Goal: Task Accomplishment & Management: Complete application form

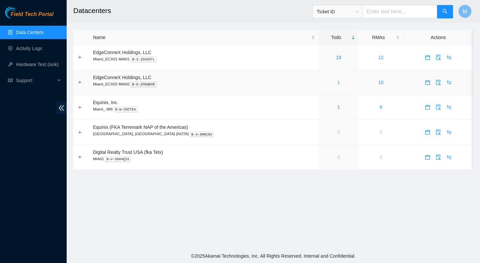
click at [337, 82] on link "1" at bounding box center [338, 82] width 3 height 5
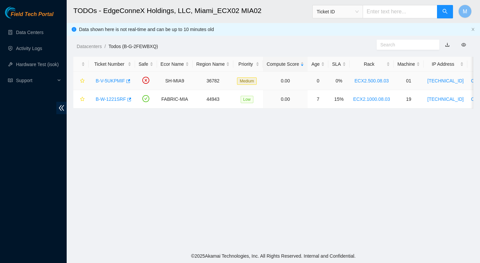
click at [108, 79] on link "B-V-5UKPMIF" at bounding box center [110, 80] width 29 height 5
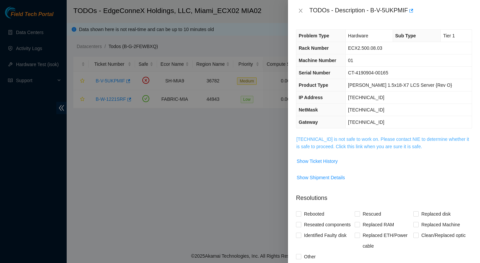
click at [364, 138] on link "23.211.106.166 is not safe to work on. Please contact NIE to determine whether …" at bounding box center [382, 142] width 173 height 13
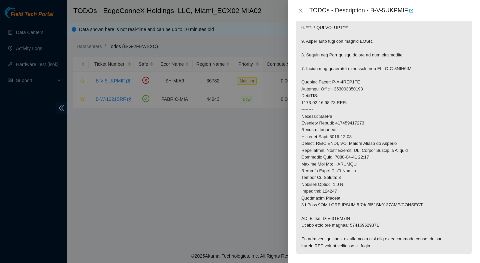
scroll to position [187, 0]
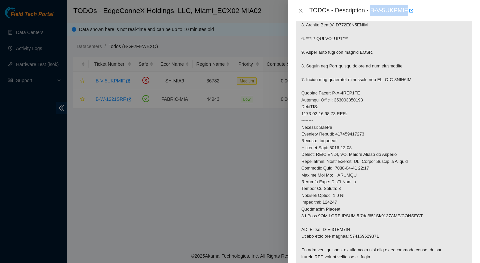
drag, startPoint x: 372, startPoint y: 9, endPoint x: 412, endPoint y: 17, distance: 40.6
click at [412, 17] on div "TODOs - Description - B-V-5UKPMIF" at bounding box center [384, 10] width 192 height 21
copy div "B-V-5UKPMIF"
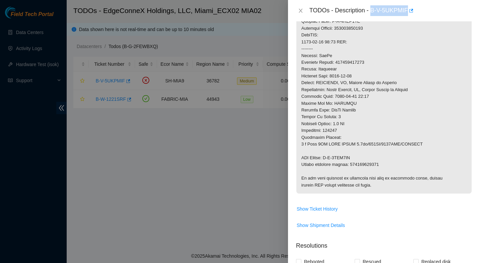
scroll to position [258, 0]
click at [374, 164] on p at bounding box center [383, 35] width 175 height 316
copy p "450826222979"
drag, startPoint x: 328, startPoint y: 158, endPoint x: 355, endPoint y: 161, distance: 27.5
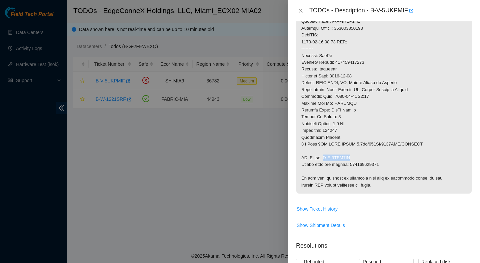
click at [355, 161] on p at bounding box center [383, 35] width 175 height 316
copy p "B-V-5XIK8ML"
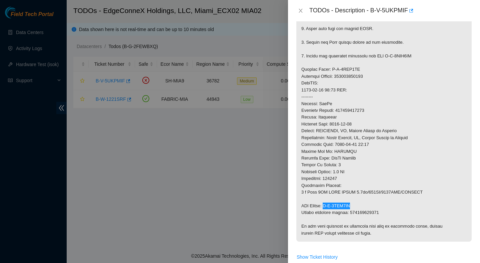
scroll to position [200, 0]
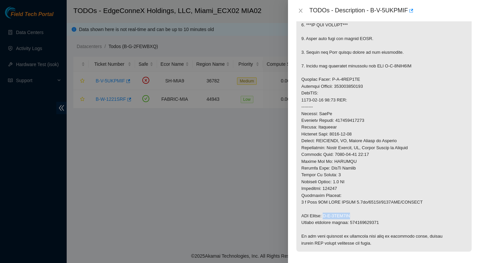
click at [353, 117] on p at bounding box center [383, 93] width 175 height 316
copy p "450826222968"
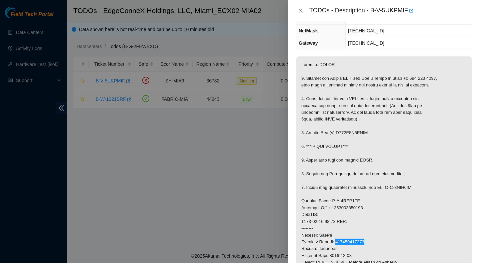
scroll to position [76, 0]
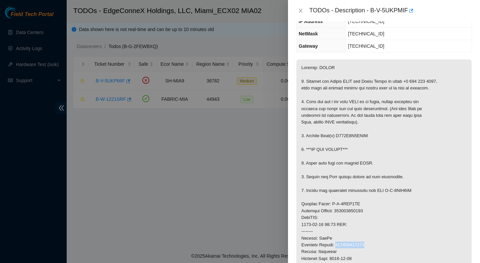
click at [355, 134] on p at bounding box center [383, 217] width 175 height 316
copy p "X914K0I8FJKA"
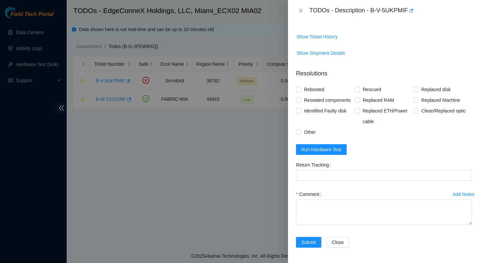
scroll to position [434, 0]
click at [323, 152] on span "Run Hardware Test" at bounding box center [321, 148] width 40 height 7
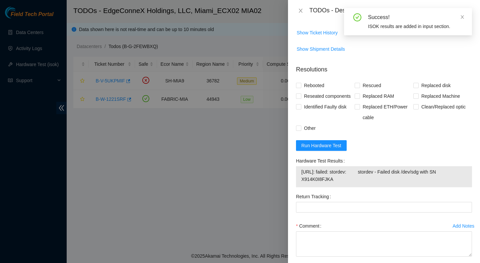
drag, startPoint x: 343, startPoint y: 189, endPoint x: 301, endPoint y: 184, distance: 42.0
click at [301, 183] on span "23.211.106.166: failed: stordev: stordev - Failed disk /dev/sdg with SN X914K0I…" at bounding box center [383, 175] width 165 height 15
copy span "23.211.106.166: failed: stordev: stordev - Failed disk /dev/sdg with SN X914K0I…"
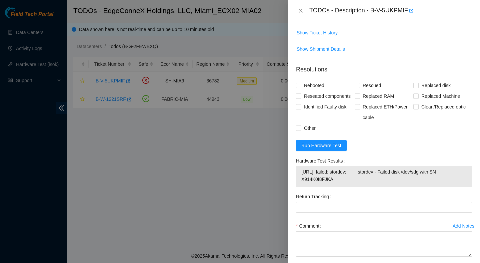
click at [414, 166] on div "Hardware Test Results" at bounding box center [384, 160] width 176 height 11
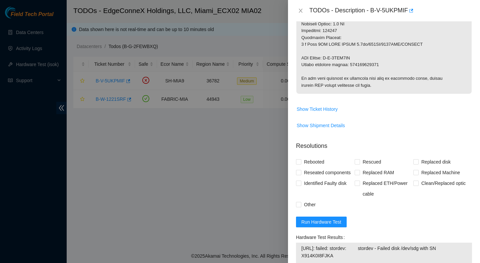
scroll to position [363, 0]
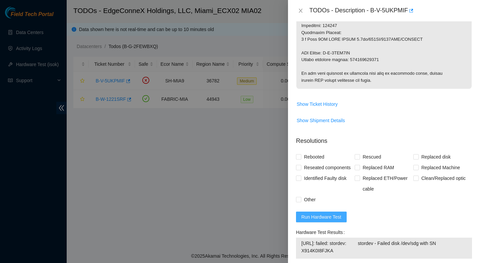
click at [324, 220] on span "Run Hardware Test" at bounding box center [321, 216] width 40 height 7
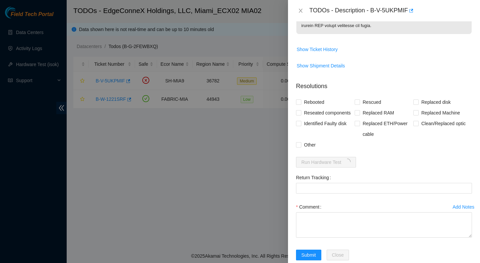
scroll to position [442, 0]
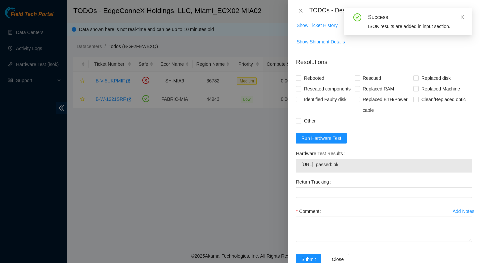
click at [356, 168] on span "23.211.106.166: passed: ok" at bounding box center [383, 164] width 165 height 7
copy span "23.211.106.166: passed: ok"
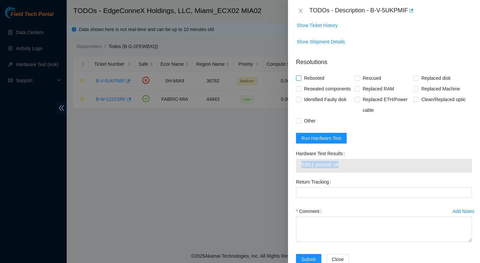
click at [316, 78] on span "Rebooted" at bounding box center [314, 78] width 26 height 11
click at [301, 78] on input "Rebooted" at bounding box center [298, 77] width 5 height 5
click at [316, 78] on span "Rebooted" at bounding box center [314, 78] width 26 height 11
click at [301, 78] on input "Rebooted" at bounding box center [298, 77] width 5 height 5
checkbox input "false"
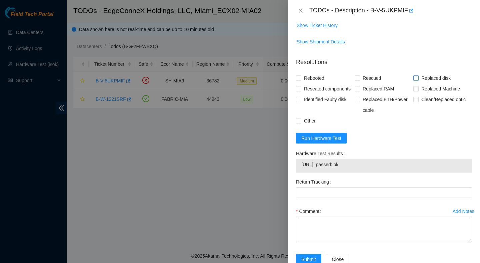
click at [442, 79] on span "Replaced disk" at bounding box center [436, 78] width 35 height 11
click at [418, 79] on input "Replaced disk" at bounding box center [415, 77] width 5 height 5
checkbox input "true"
click at [303, 80] on span "Rebooted" at bounding box center [314, 78] width 26 height 11
click at [301, 80] on input "Rebooted" at bounding box center [298, 77] width 5 height 5
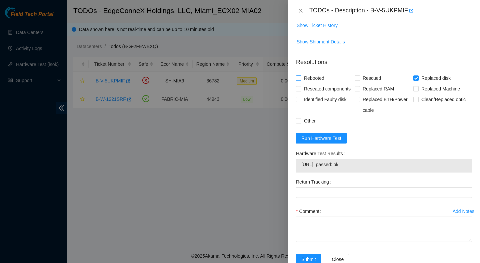
checkbox input "true"
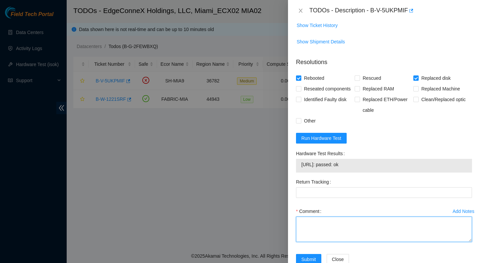
click at [328, 232] on textarea "Comment" at bounding box center [384, 228] width 176 height 25
paste textarea "Verified ticket is safe to work on : Yes NOCC Authorized: Yes Located server co…"
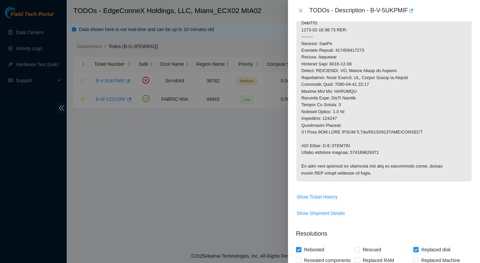
scroll to position [269, 0]
type textarea "Verified ticket is safe to work on : Yes NOCC Authorized: Yes Located server co…"
click at [364, 155] on p at bounding box center [383, 24] width 175 height 316
copy p "450826222979"
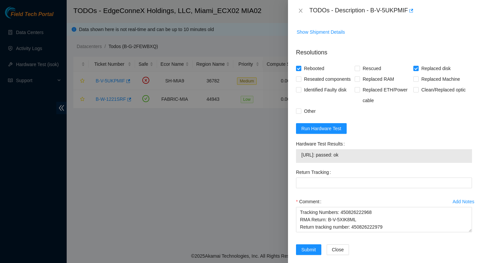
scroll to position [470, 0]
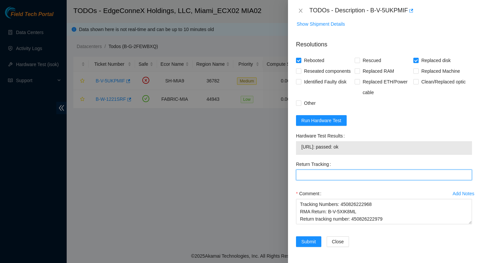
click at [340, 170] on Tracking "Return Tracking" at bounding box center [384, 174] width 176 height 11
paste Tracking "450826222979"
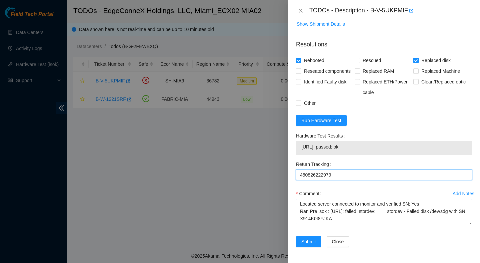
scroll to position [103, 0]
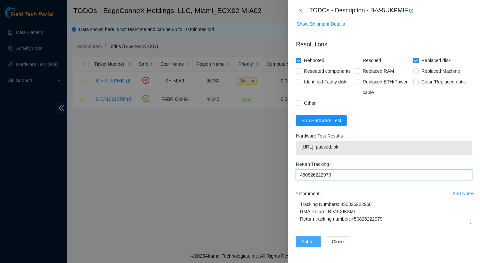
type Tracking "450826222979"
click at [311, 244] on span "Submit" at bounding box center [308, 241] width 15 height 7
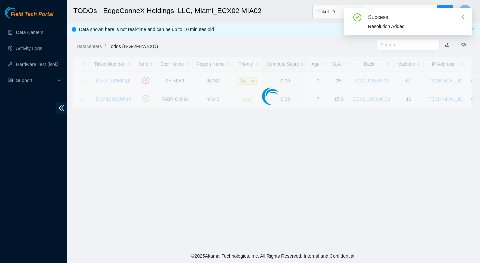
scroll to position [167, 0]
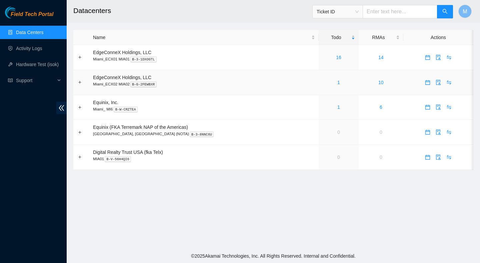
click at [326, 82] on div "1" at bounding box center [338, 82] width 33 height 7
